Goal: Use online tool/utility: Utilize a website feature to perform a specific function

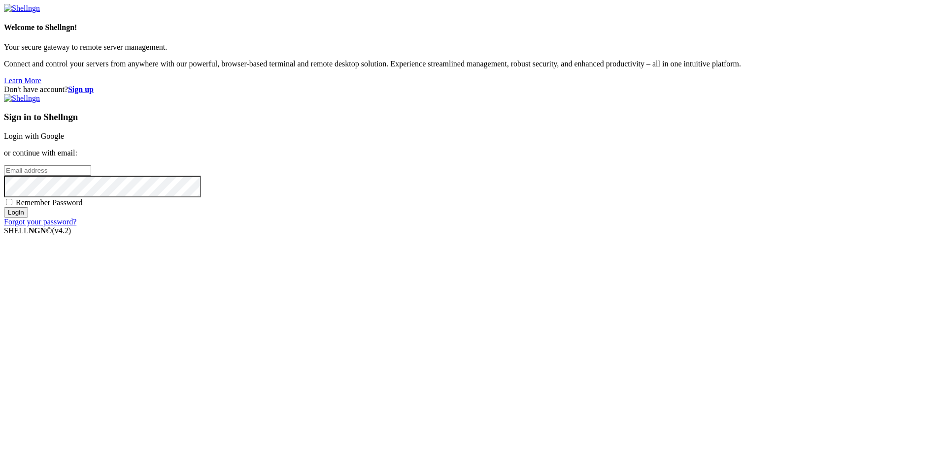
click at [64, 140] on link "Login with Google" at bounding box center [34, 136] width 60 height 8
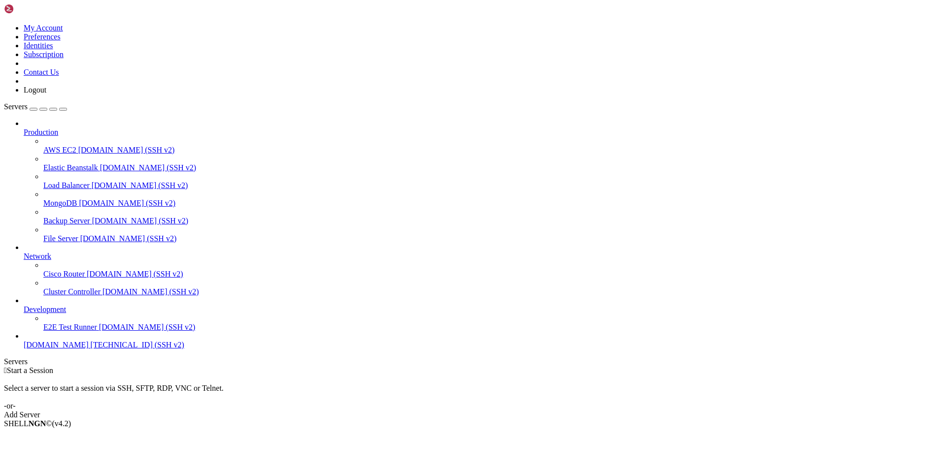
click at [91, 349] on span "[TECHNICAL_ID] (SSH v2)" at bounding box center [138, 345] width 94 height 8
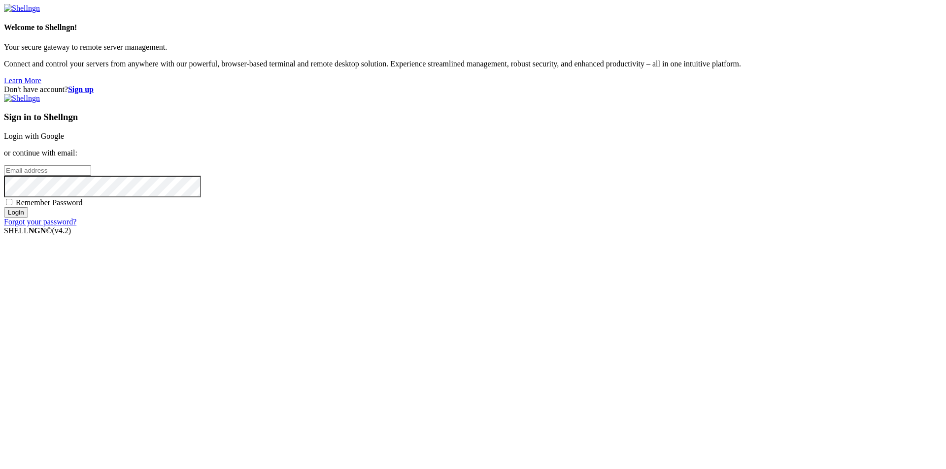
click at [64, 140] on link "Login with Google" at bounding box center [34, 136] width 60 height 8
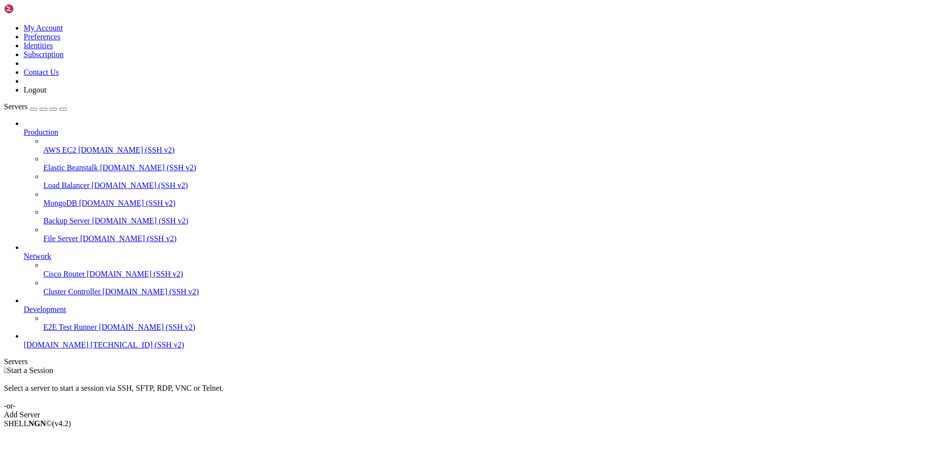
click at [91, 349] on span "[TECHNICAL_ID] (SSH v2)" at bounding box center [138, 345] width 94 height 8
